Goal: Information Seeking & Learning: Learn about a topic

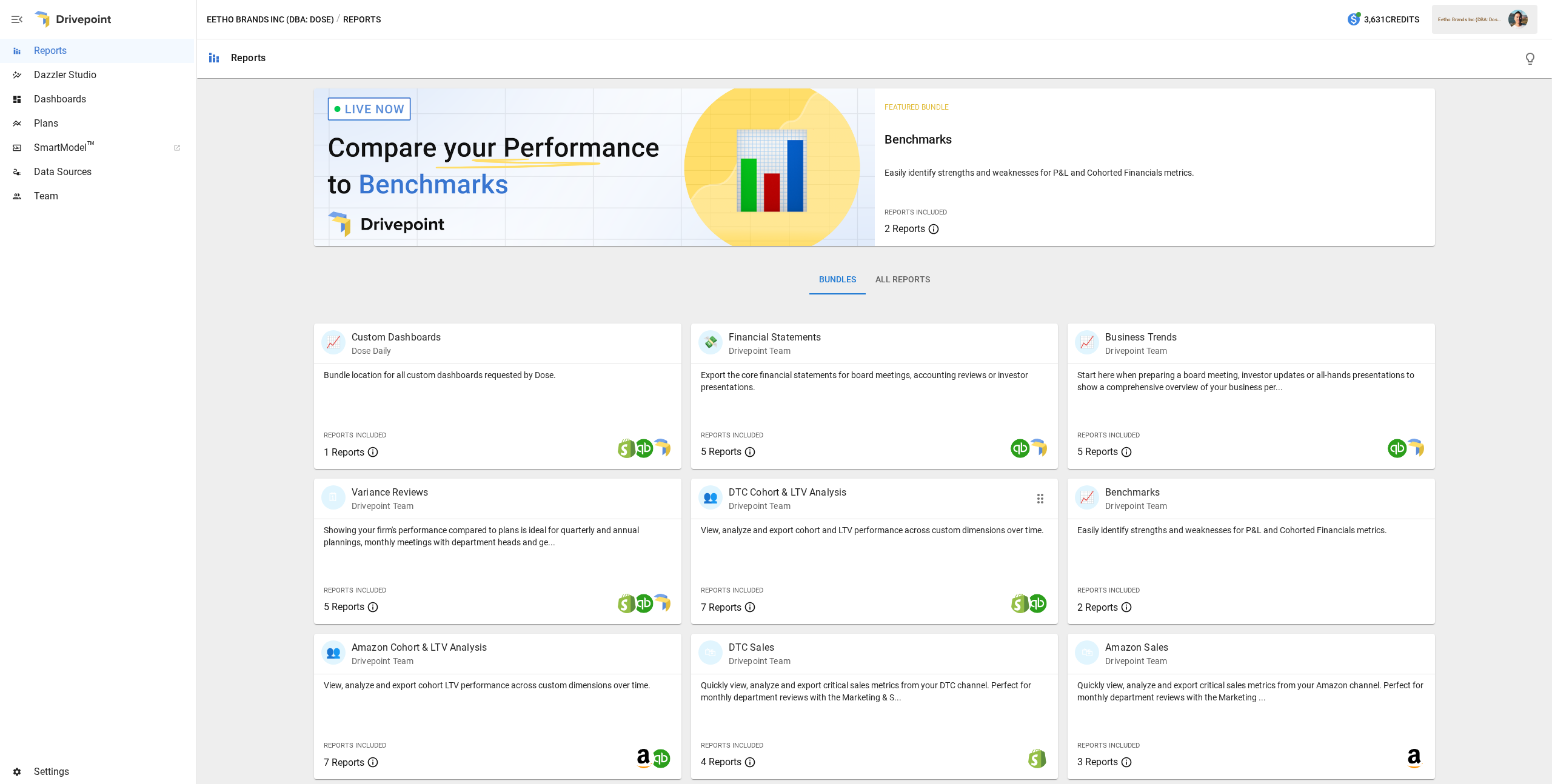
click at [842, 571] on div "View, analyze and export cohort and LTV performance across custom dimensions ov…" at bounding box center [875, 571] width 368 height 105
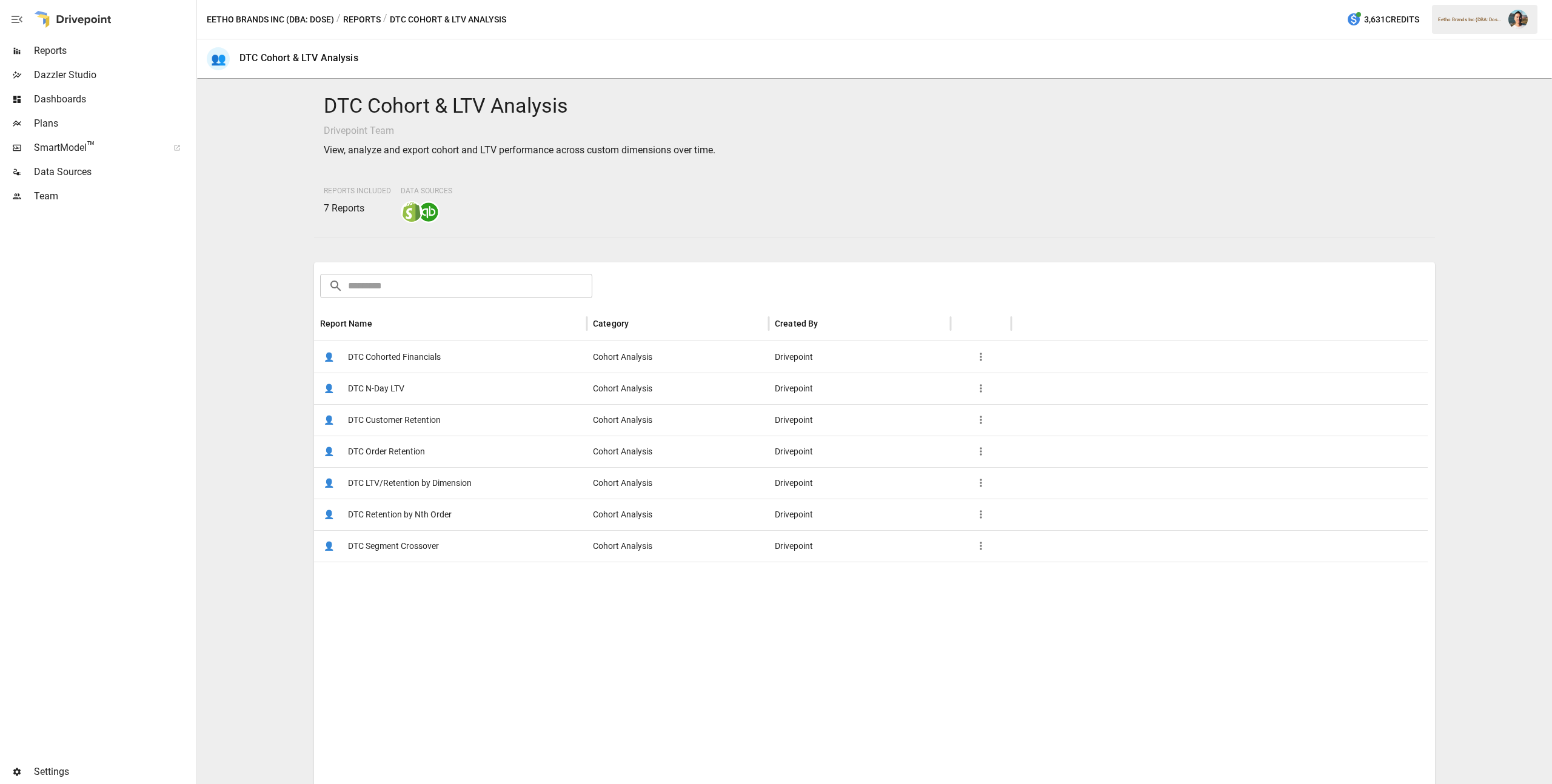
click at [431, 423] on span "DTC Customer Retention" at bounding box center [394, 420] width 93 height 31
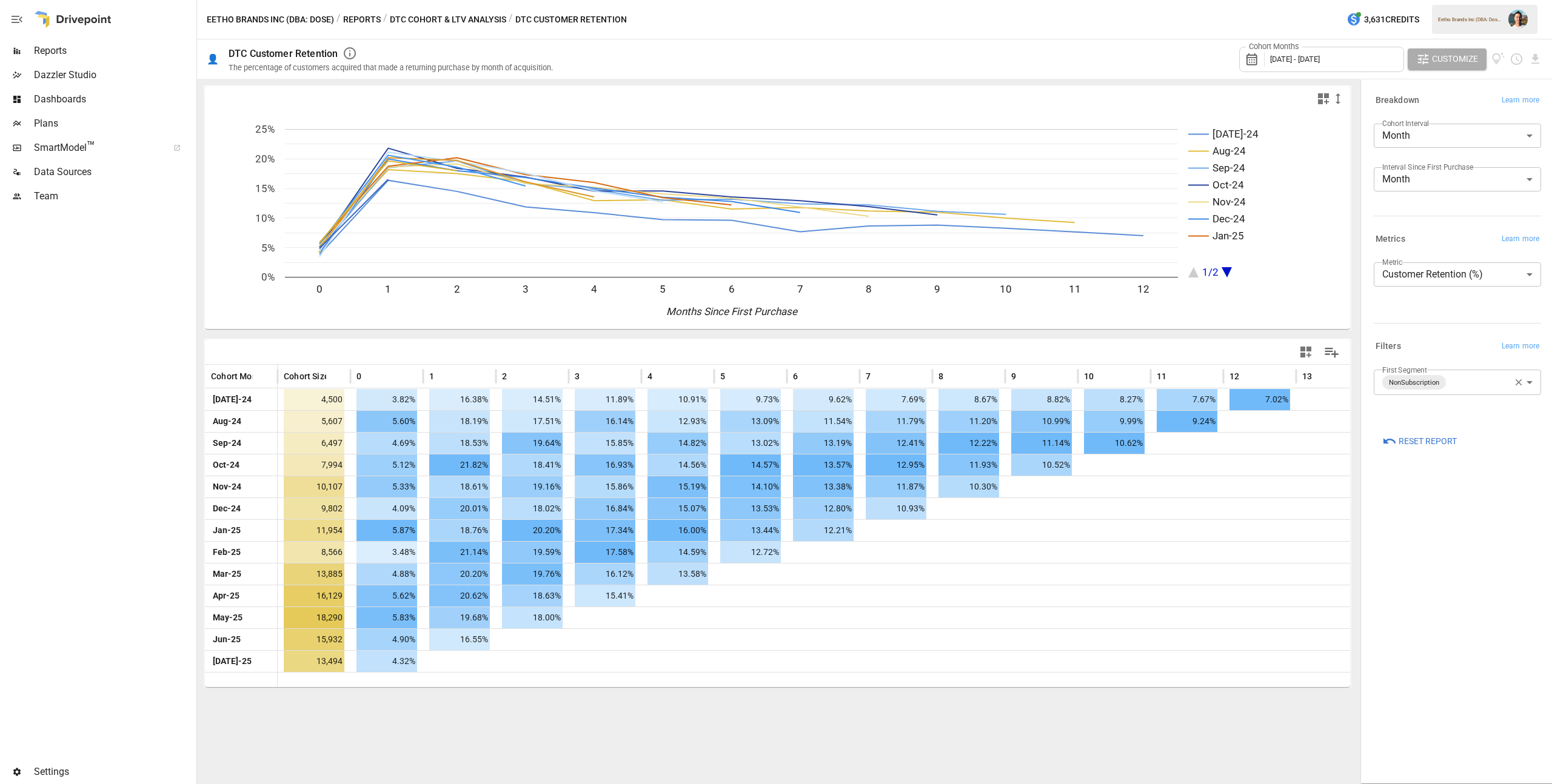
click at [1479, 0] on body "Reports Dazzler Studio Dashboards Plans SmartModel ™ Data Sources Team Settings…" at bounding box center [776, 0] width 1552 height 0
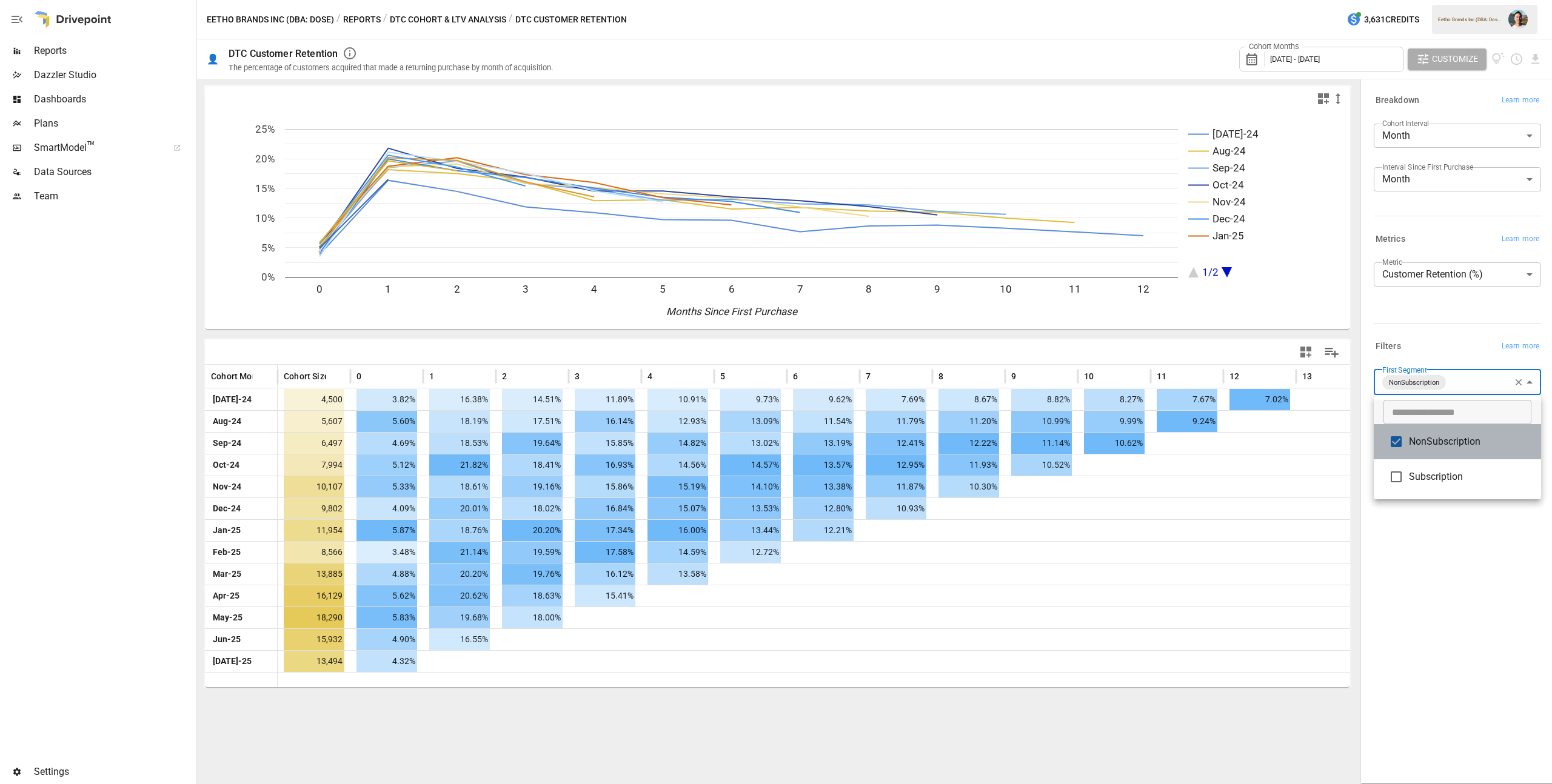
click at [1463, 437] on span "NonSubscription" at bounding box center [1470, 442] width 123 height 14
click at [1459, 481] on span "Subscription" at bounding box center [1470, 475] width 123 height 14
type input "**********"
click at [1470, 529] on div at bounding box center [776, 392] width 1552 height 784
